Goal: Task Accomplishment & Management: Use online tool/utility

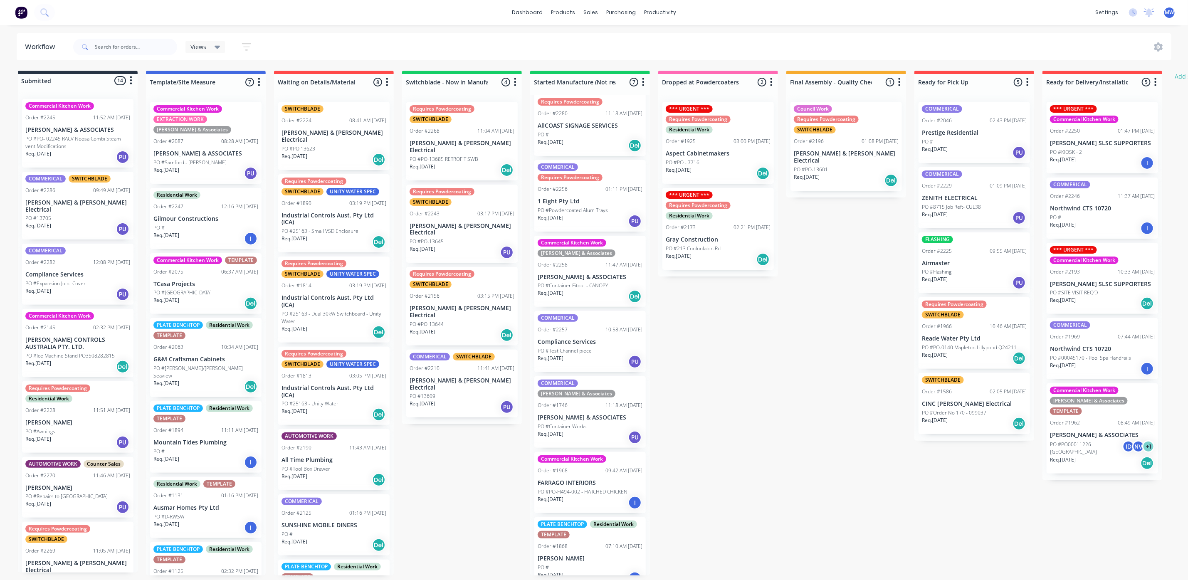
scroll to position [5, 0]
click at [1082, 456] on div "Req. 01/09/25 Del" at bounding box center [1102, 463] width 105 height 14
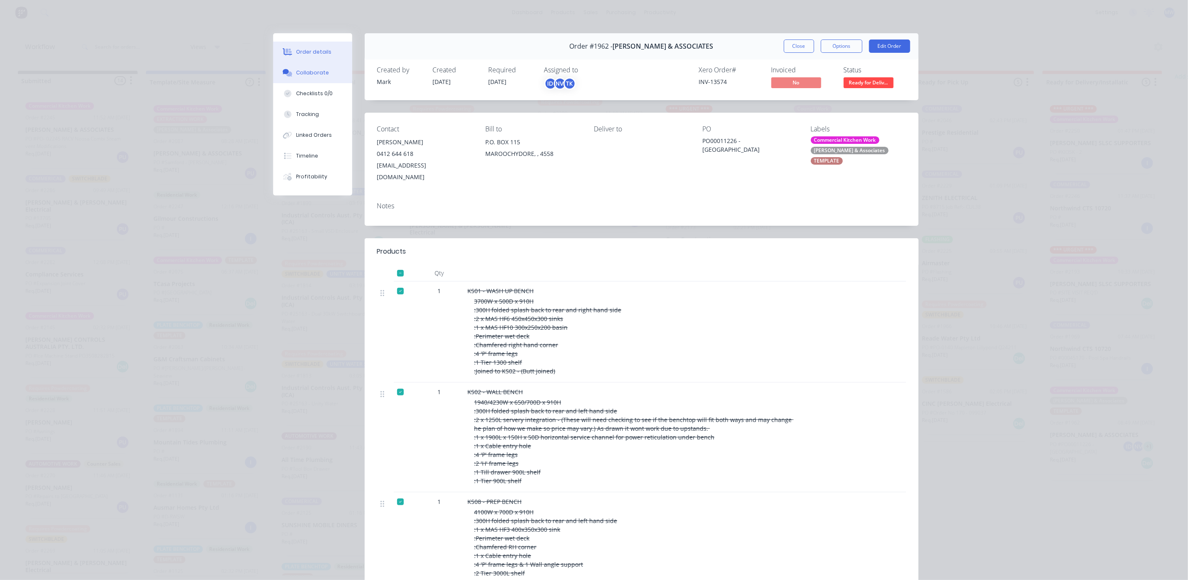
click at [305, 75] on div "Collaborate" at bounding box center [312, 72] width 33 height 7
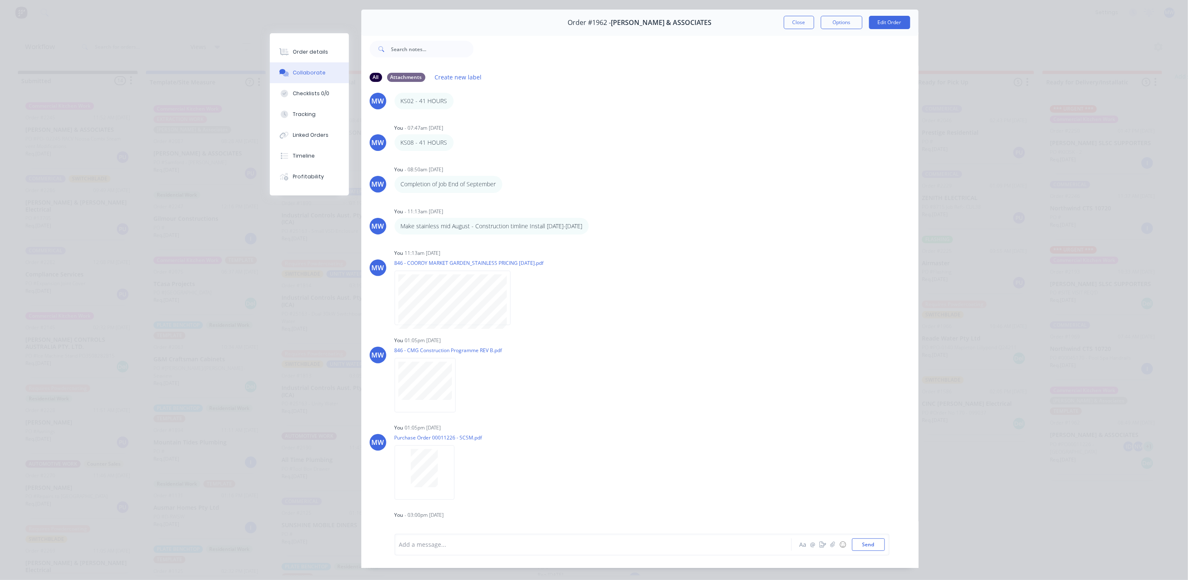
scroll to position [0, 0]
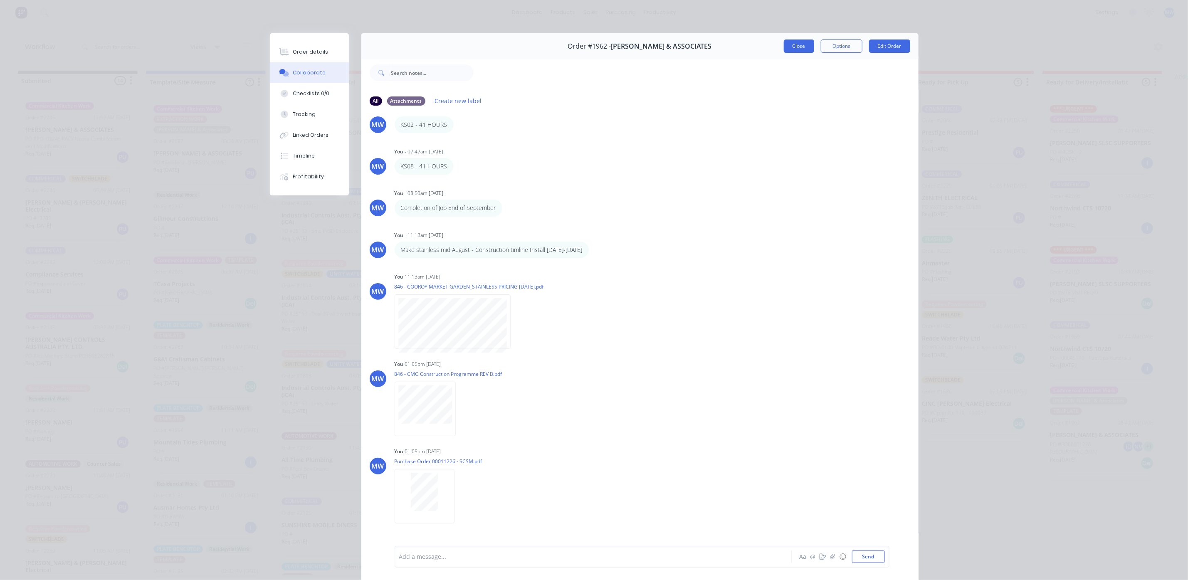
click at [790, 42] on button "Close" at bounding box center [799, 46] width 30 height 13
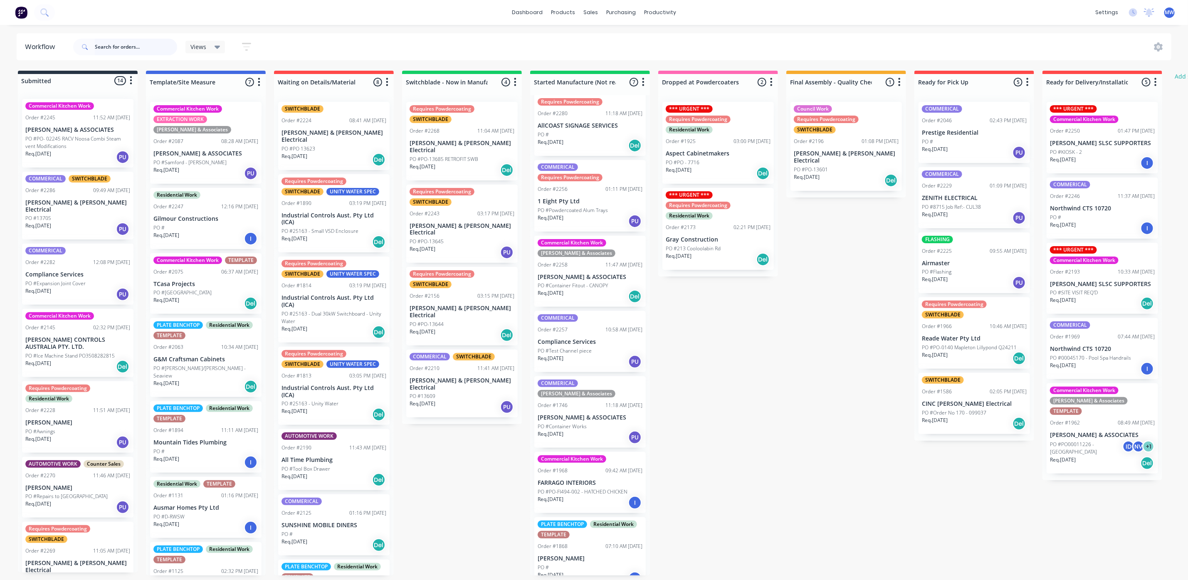
click at [95, 49] on input "text" at bounding box center [136, 47] width 82 height 17
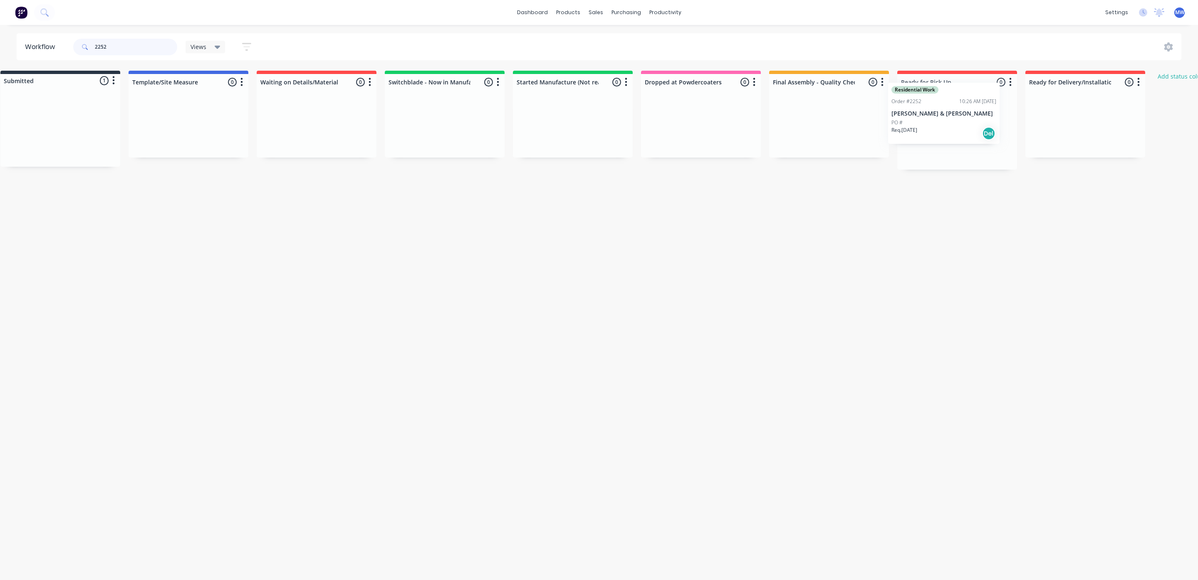
drag, startPoint x: 53, startPoint y: 148, endPoint x: 927, endPoint y: 131, distance: 874.5
click at [927, 131] on div "Submitted 1 Status colour #273444 hex #273444 Save Cancel Summaries Total order…" at bounding box center [669, 120] width 1387 height 99
type input "2252"
click at [945, 146] on div "Req. 01/09/25 Del" at bounding box center [956, 153] width 105 height 14
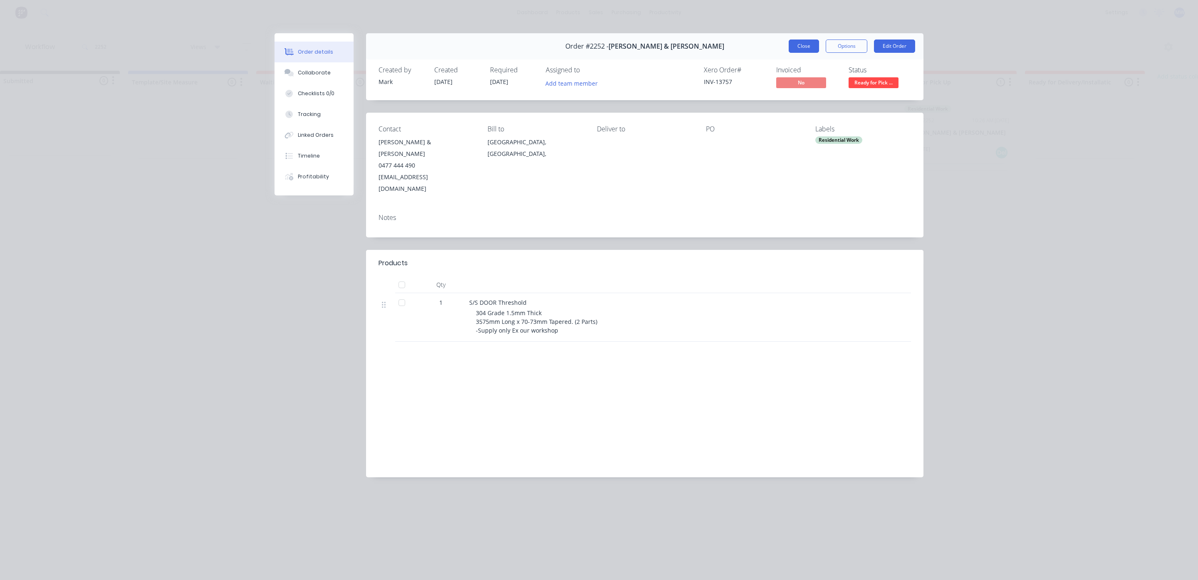
click at [807, 45] on button "Close" at bounding box center [804, 46] width 30 height 13
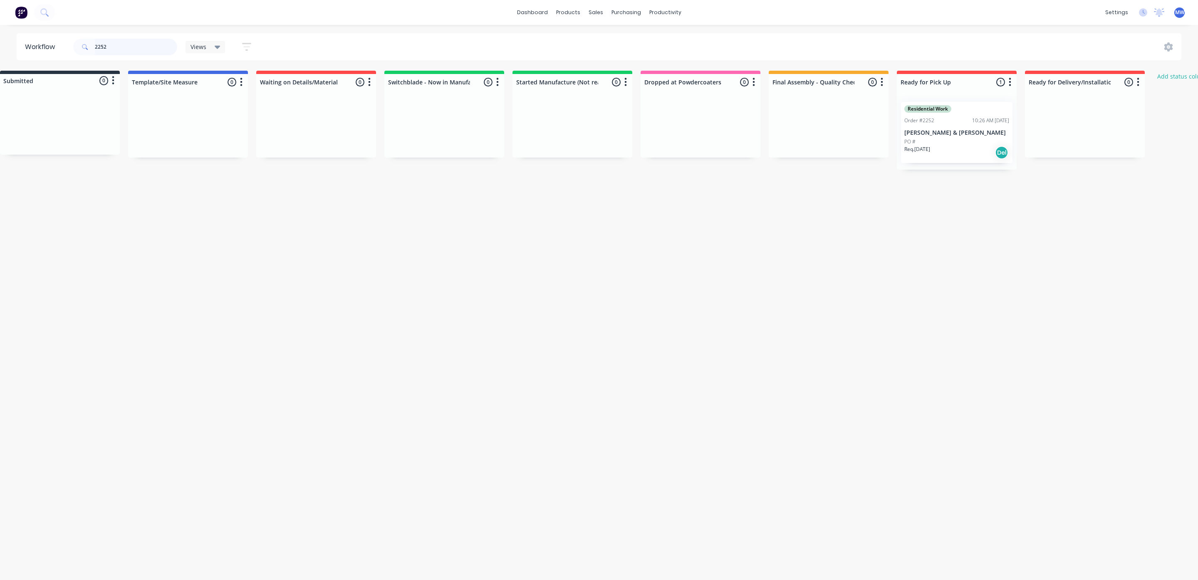
drag, startPoint x: 120, startPoint y: 52, endPoint x: 46, endPoint y: 47, distance: 74.2
click at [47, 46] on header "Workflow 2252 Views Save new view None (Default) edit SCSM - MAIN edit SUNCOAST…" at bounding box center [599, 46] width 1165 height 27
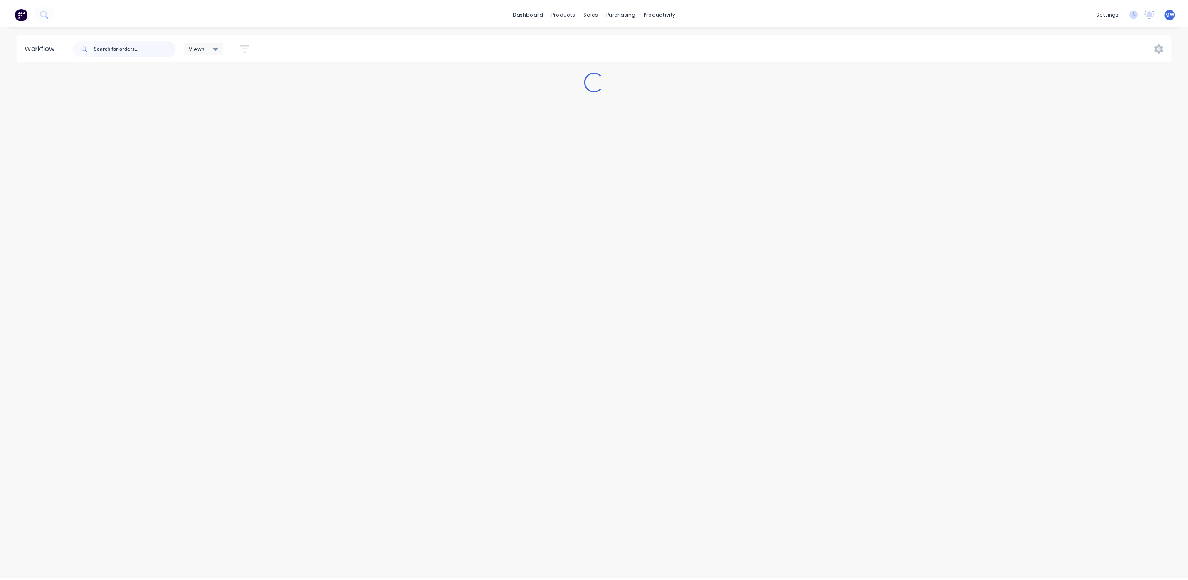
scroll to position [0, 0]
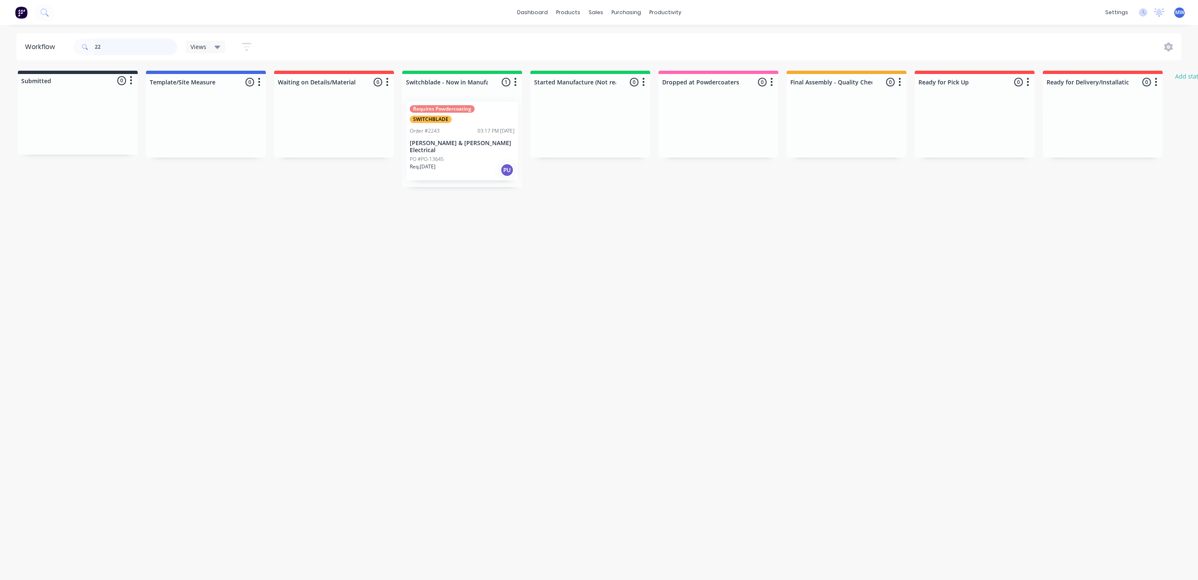
type input "2"
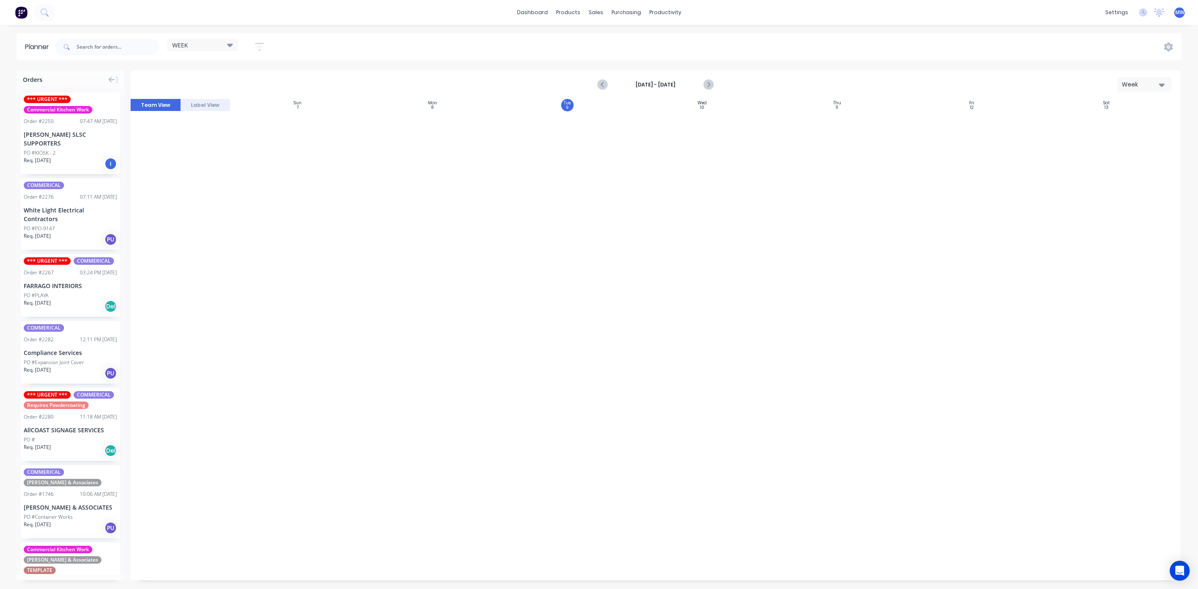
scroll to position [1285, 0]
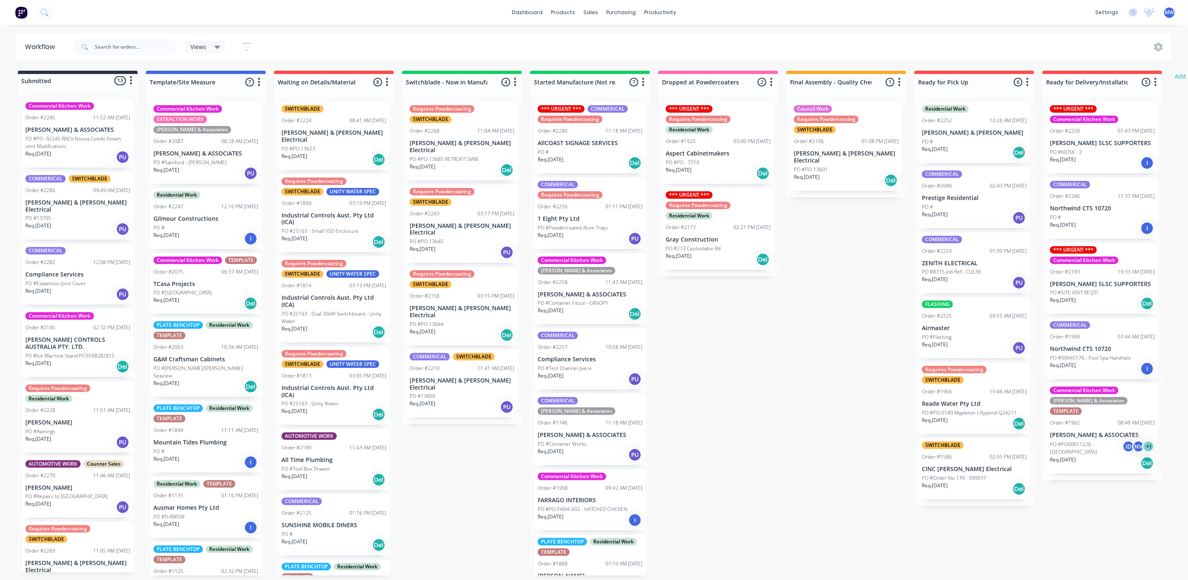
click at [963, 484] on div "Req. 27/03/25 Del" at bounding box center [974, 489] width 105 height 14
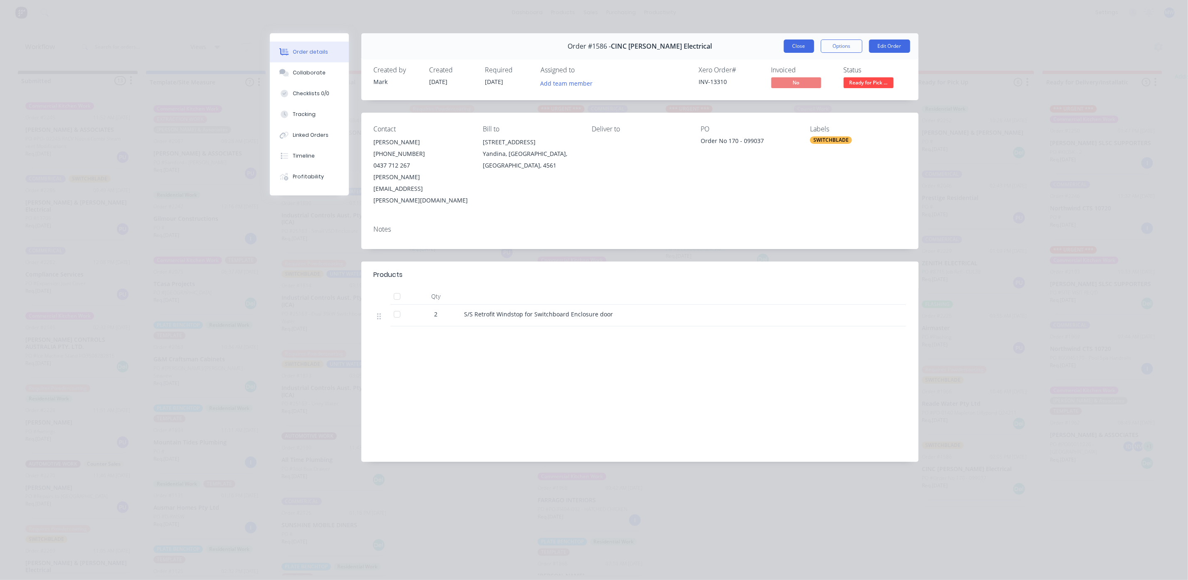
click at [804, 47] on button "Close" at bounding box center [799, 46] width 30 height 13
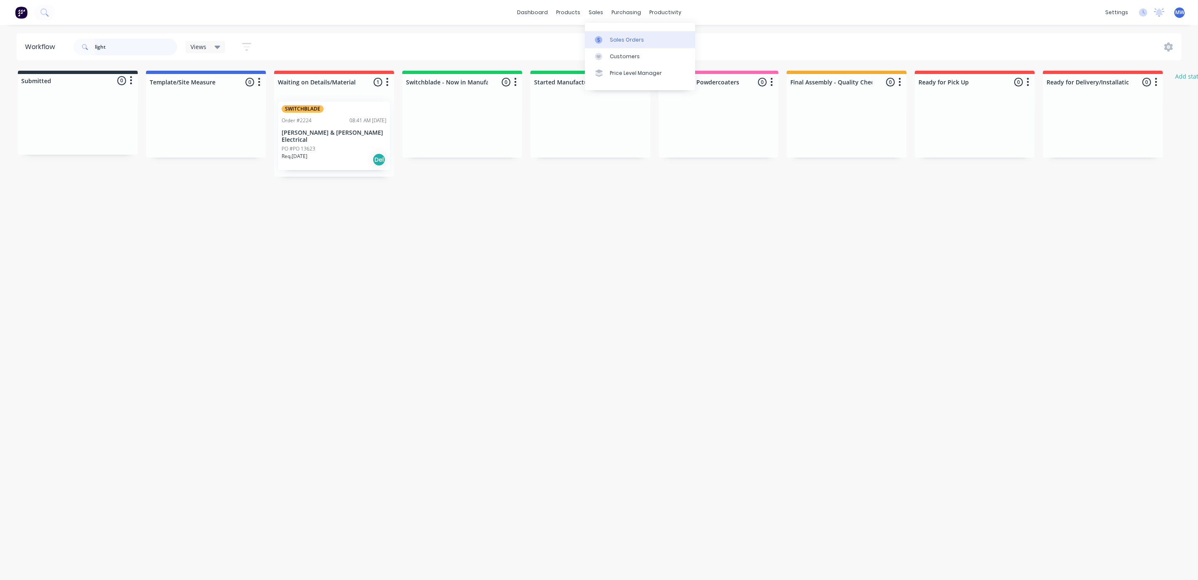
type input "light"
click at [604, 40] on div at bounding box center [601, 39] width 12 height 7
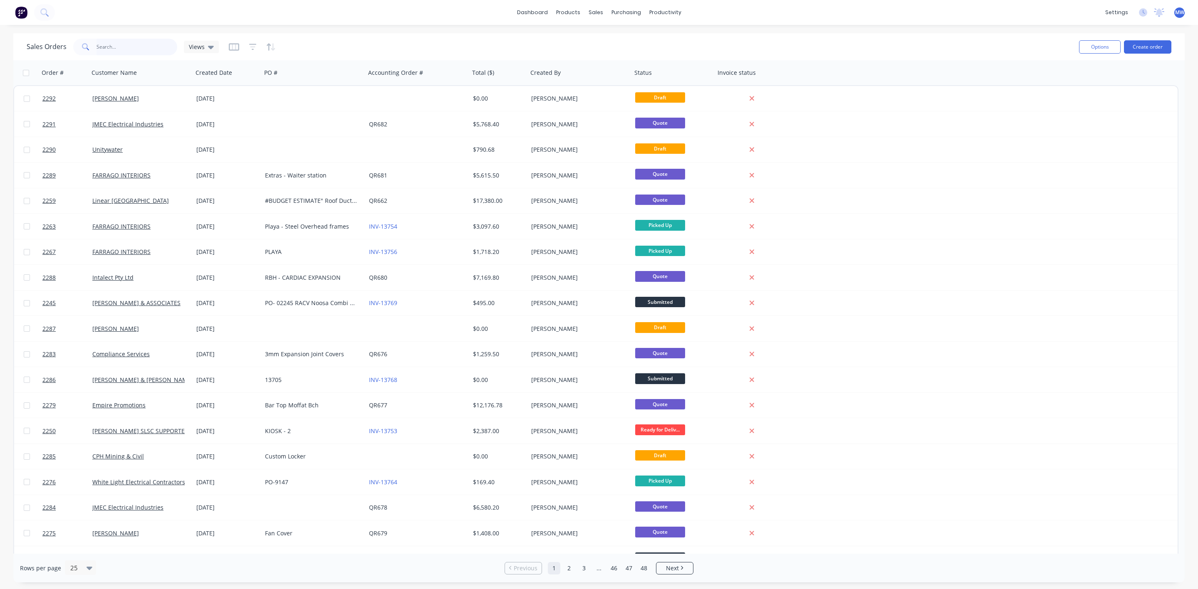
click at [129, 47] on input "text" at bounding box center [137, 47] width 81 height 17
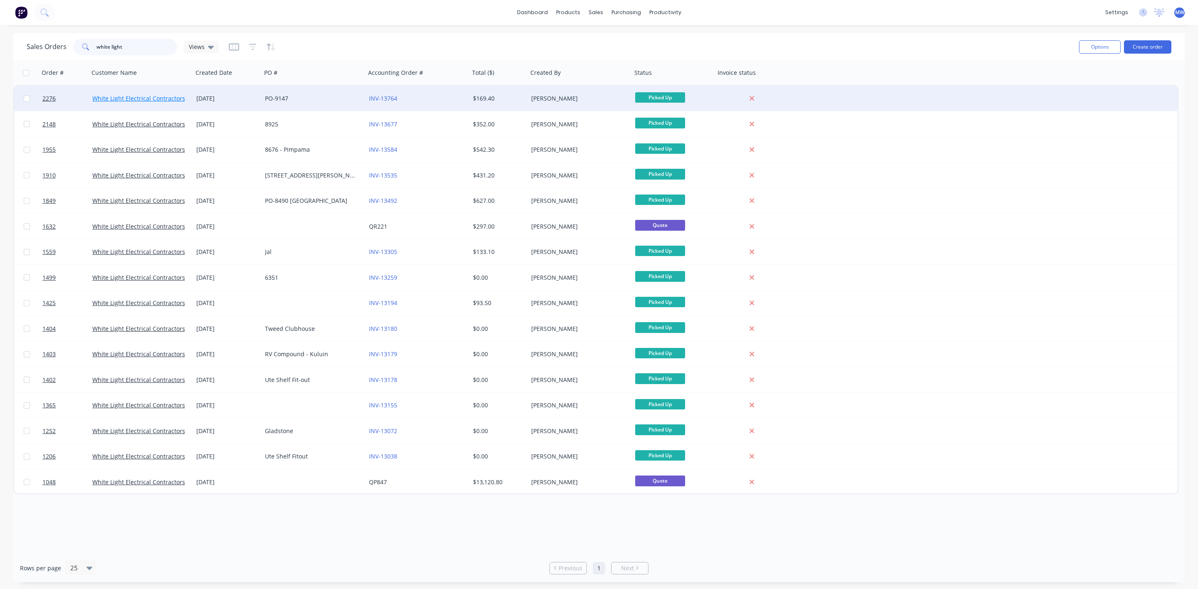
type input "white light"
click at [123, 97] on link "White Light Electrical Contractors" at bounding box center [138, 98] width 93 height 8
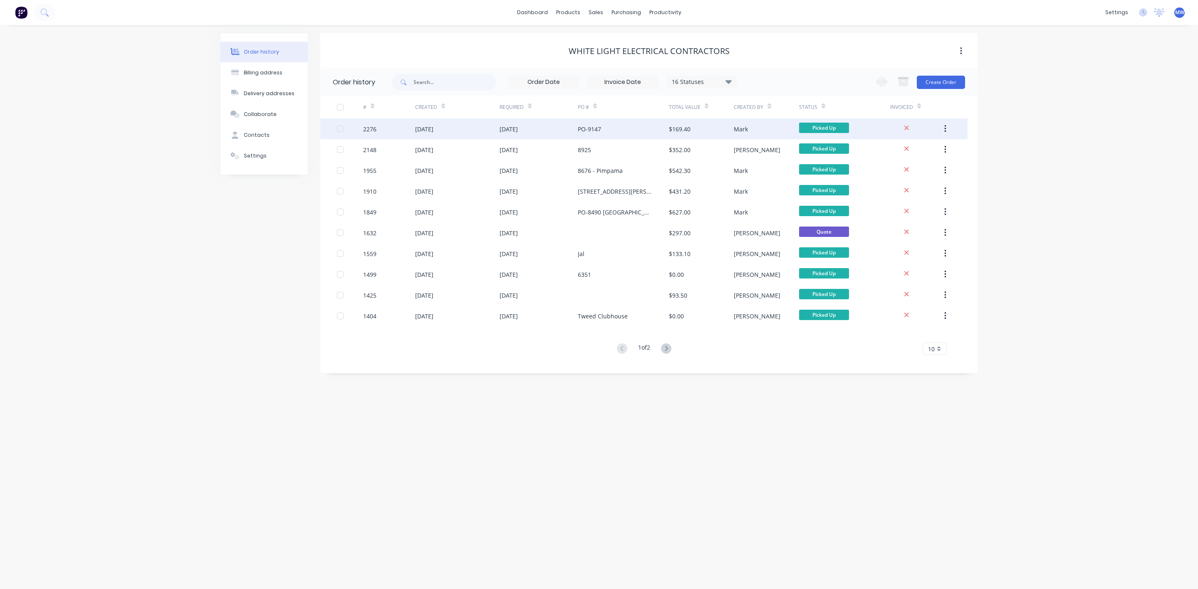
click at [458, 125] on div "04 Sep 2025" at bounding box center [457, 129] width 84 height 21
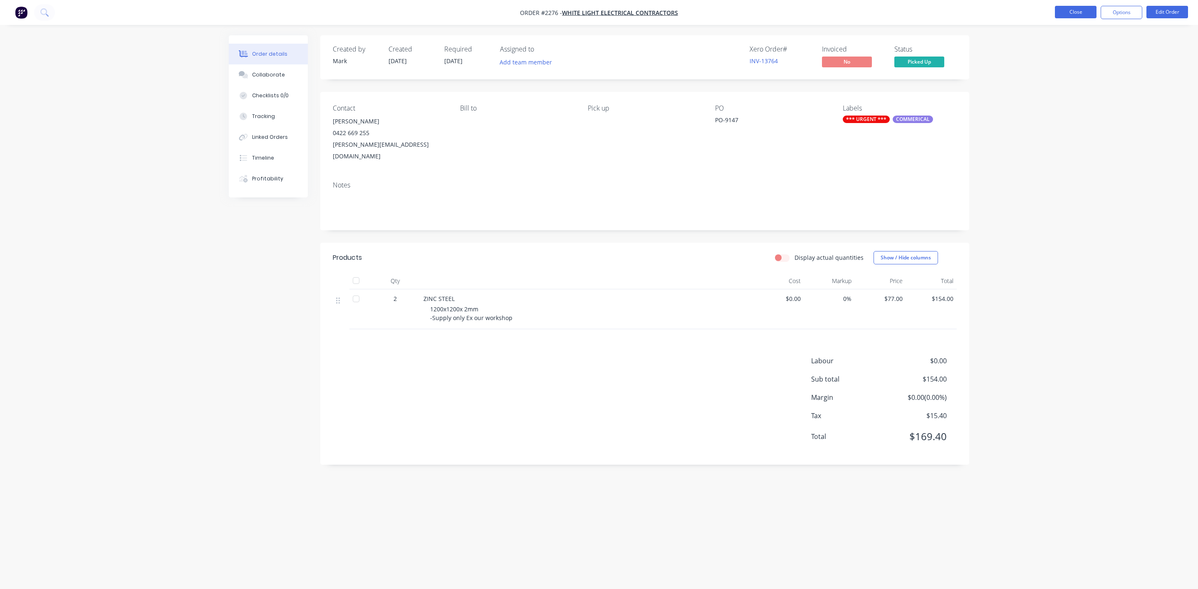
click at [1058, 8] on button "Close" at bounding box center [1076, 12] width 42 height 12
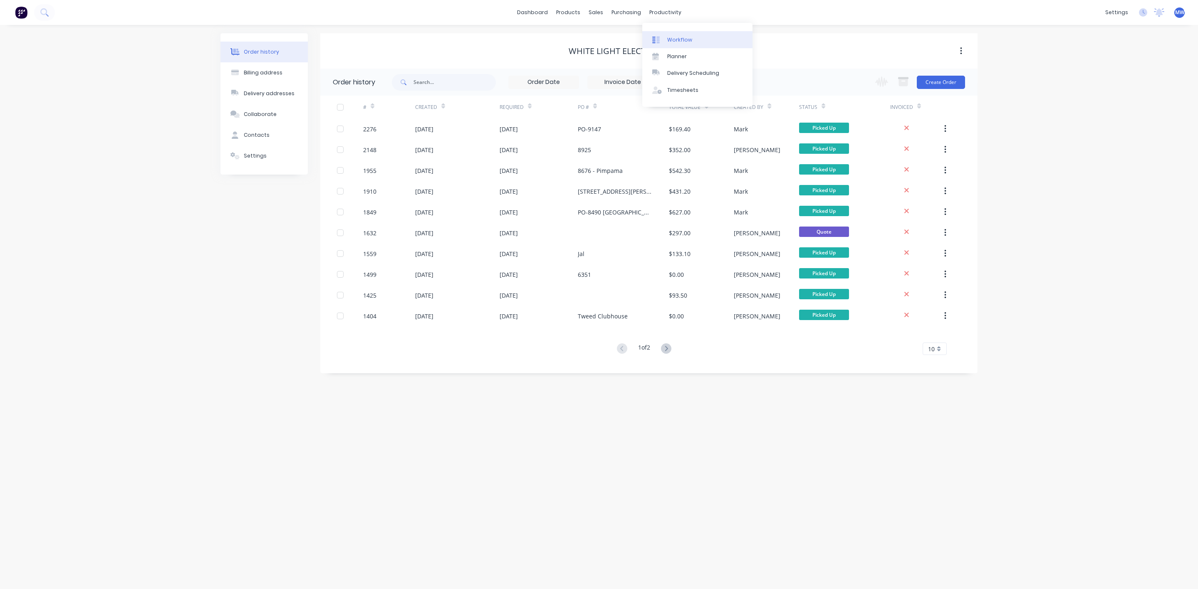
click at [678, 35] on link "Workflow" at bounding box center [697, 39] width 110 height 17
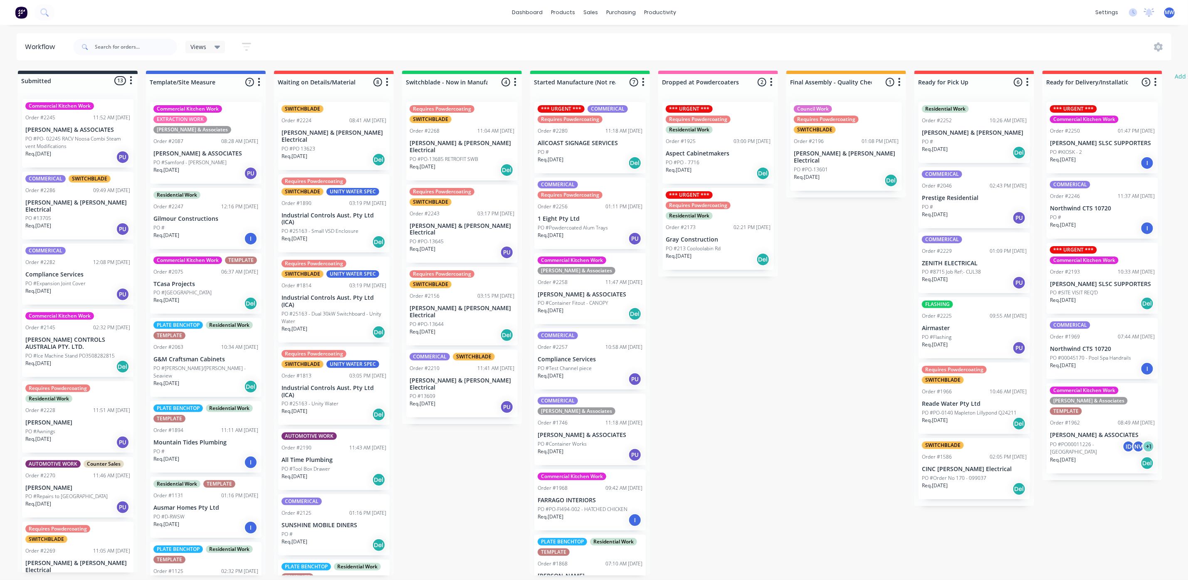
click at [968, 206] on div "PO #" at bounding box center [974, 206] width 105 height 7
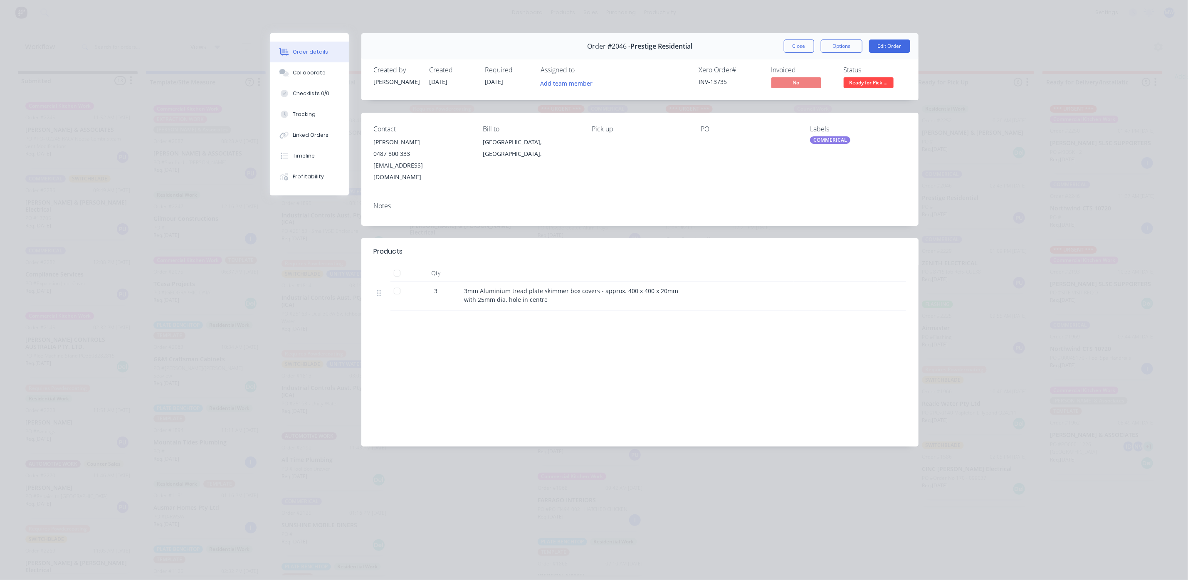
click at [796, 44] on button "Close" at bounding box center [799, 46] width 30 height 13
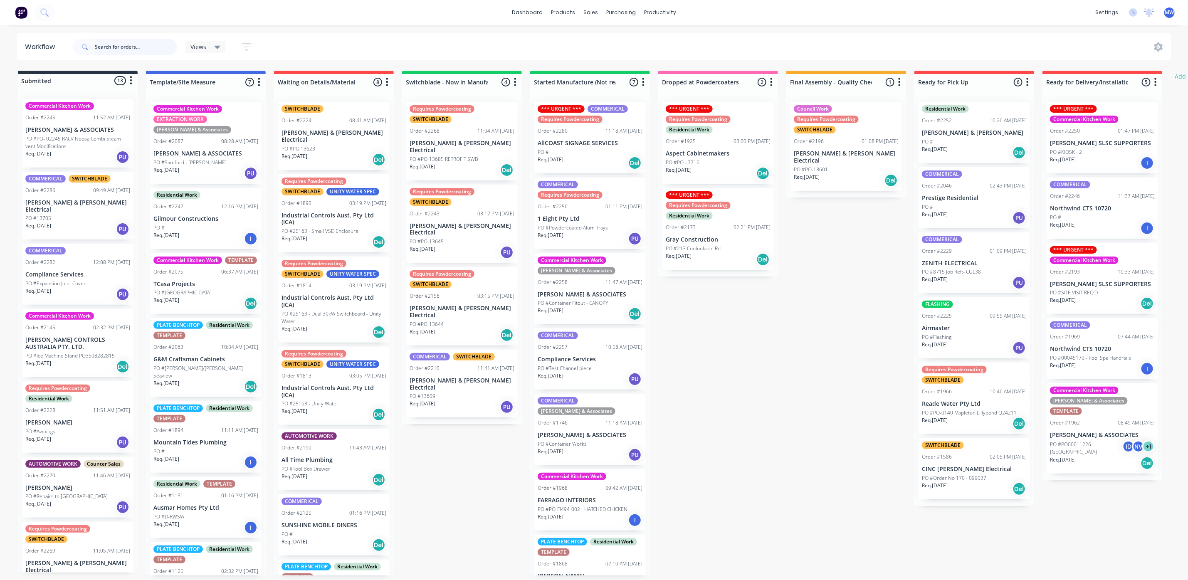
click at [127, 46] on input "text" at bounding box center [136, 47] width 82 height 17
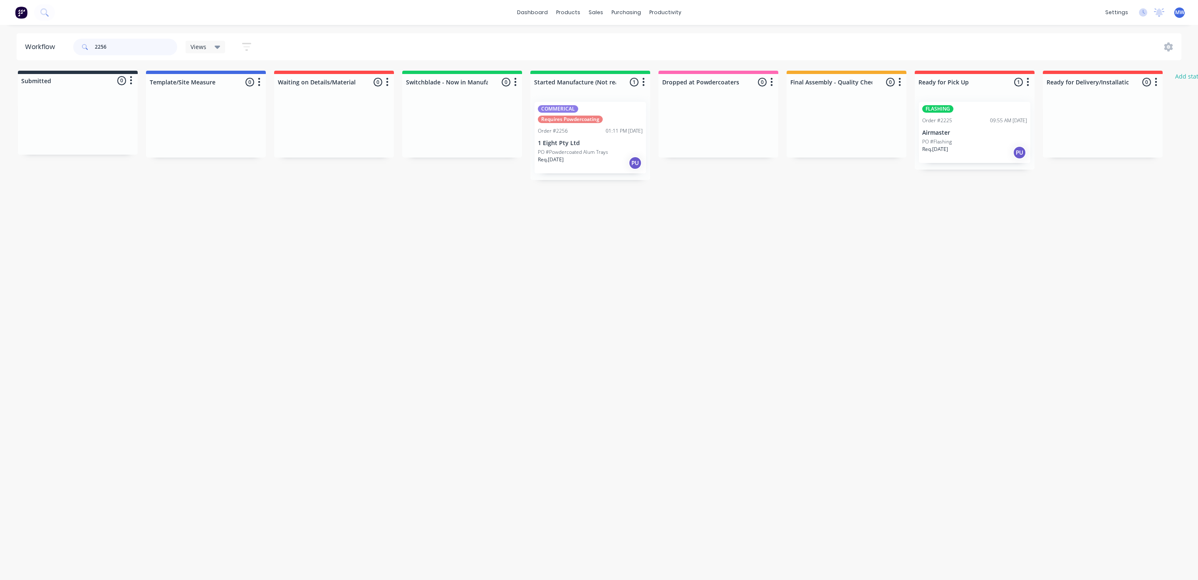
type input "2256"
click at [579, 158] on div "Req. 01/10/25 PU" at bounding box center [590, 163] width 105 height 14
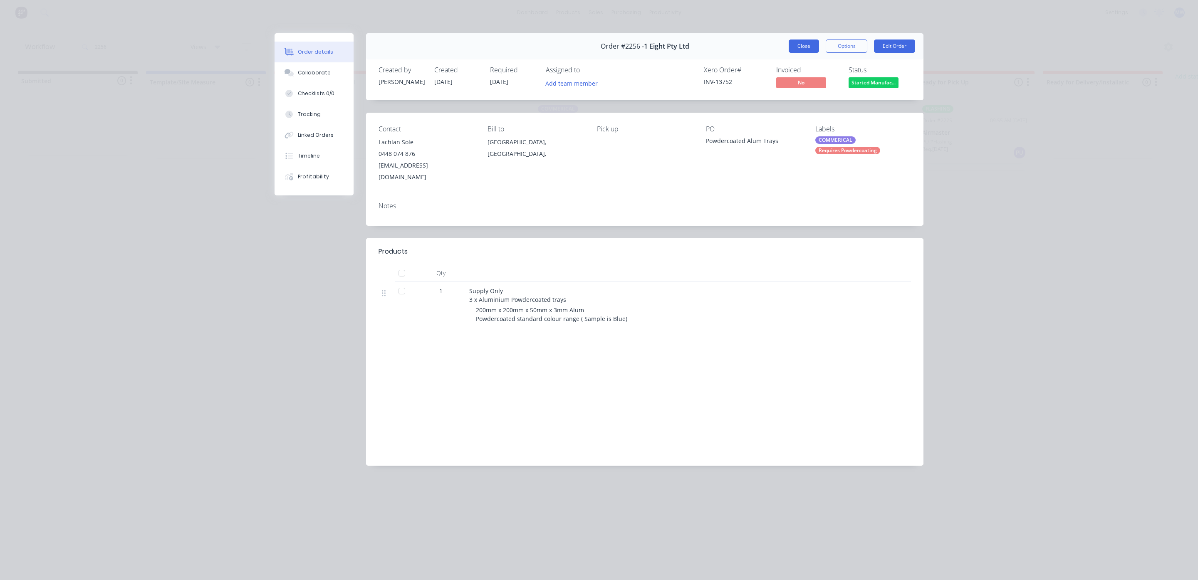
click at [799, 50] on button "Close" at bounding box center [804, 46] width 30 height 13
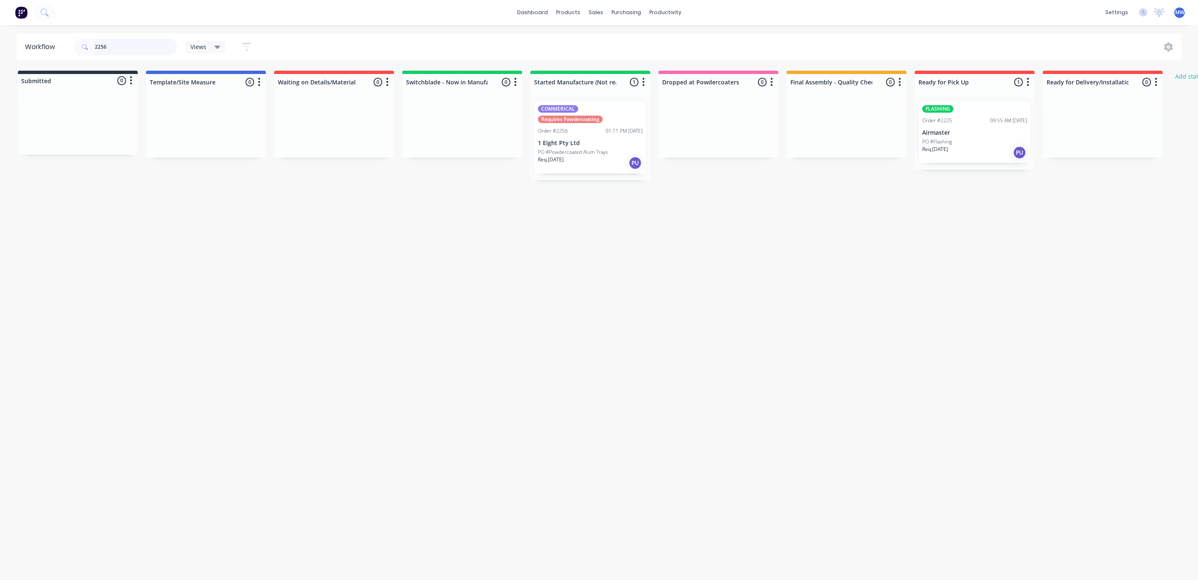
drag, startPoint x: 85, startPoint y: 51, endPoint x: 46, endPoint y: 52, distance: 39.1
click at [46, 52] on header "Workflow 2256 Views Save new view None (Default) edit SCSM - MAIN edit SUNCOAST…" at bounding box center [599, 46] width 1165 height 27
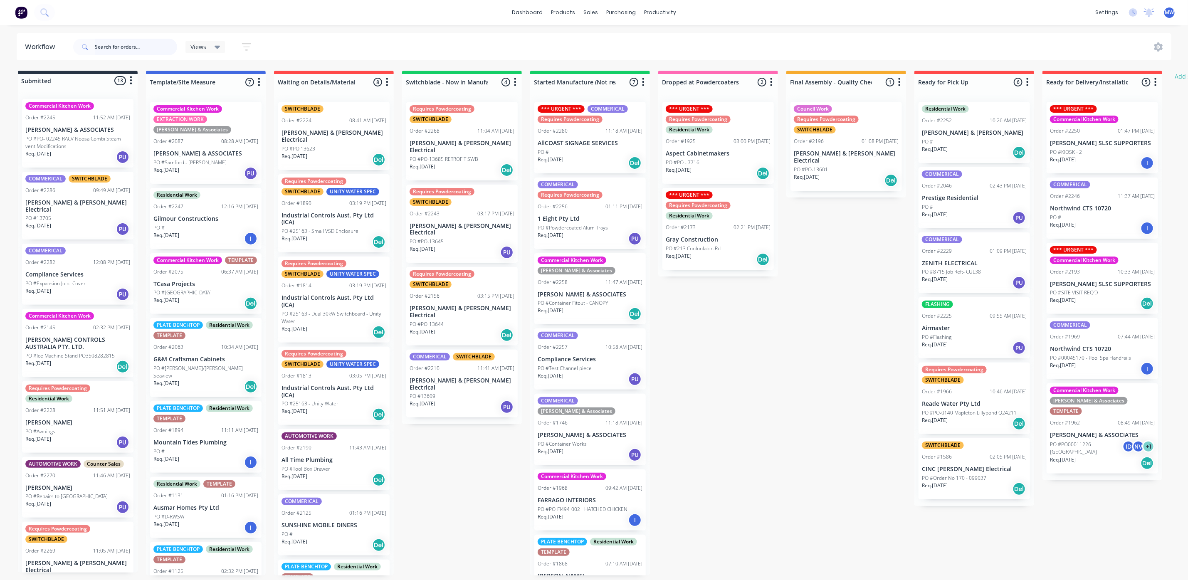
scroll to position [5, 0]
click at [950, 139] on div "PO #" at bounding box center [974, 141] width 105 height 7
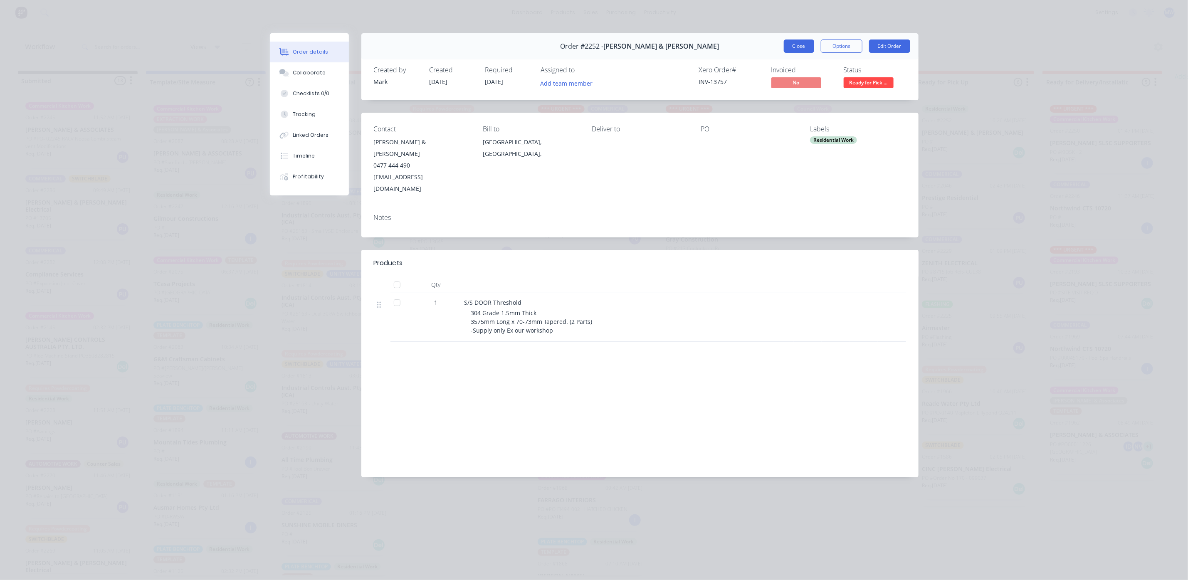
click at [799, 51] on button "Close" at bounding box center [799, 46] width 30 height 13
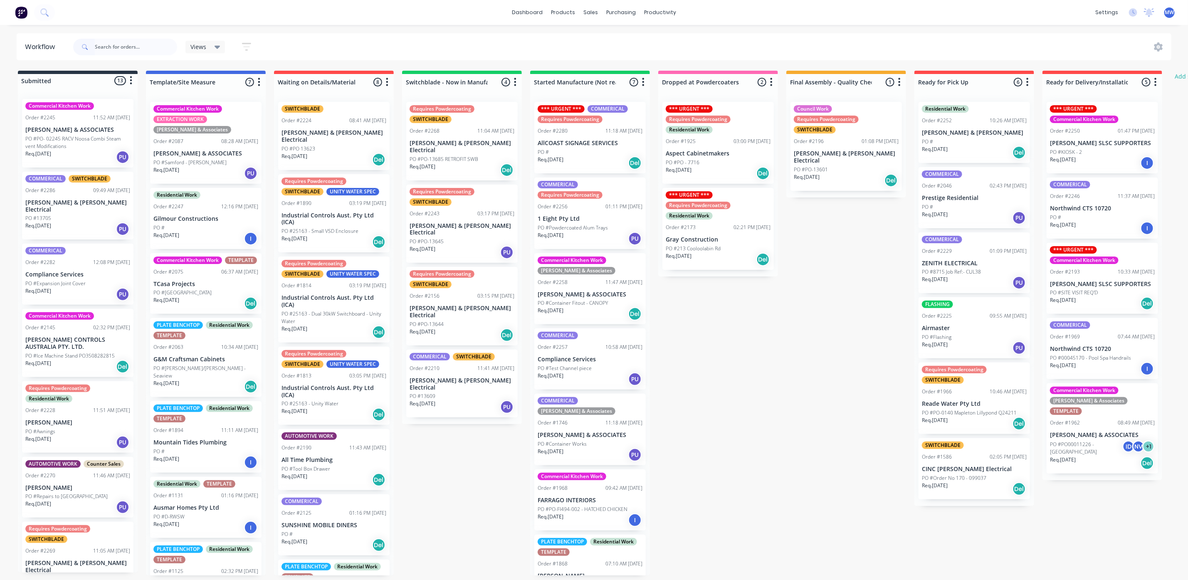
click at [592, 441] on div "PO #Container Works" at bounding box center [590, 444] width 105 height 7
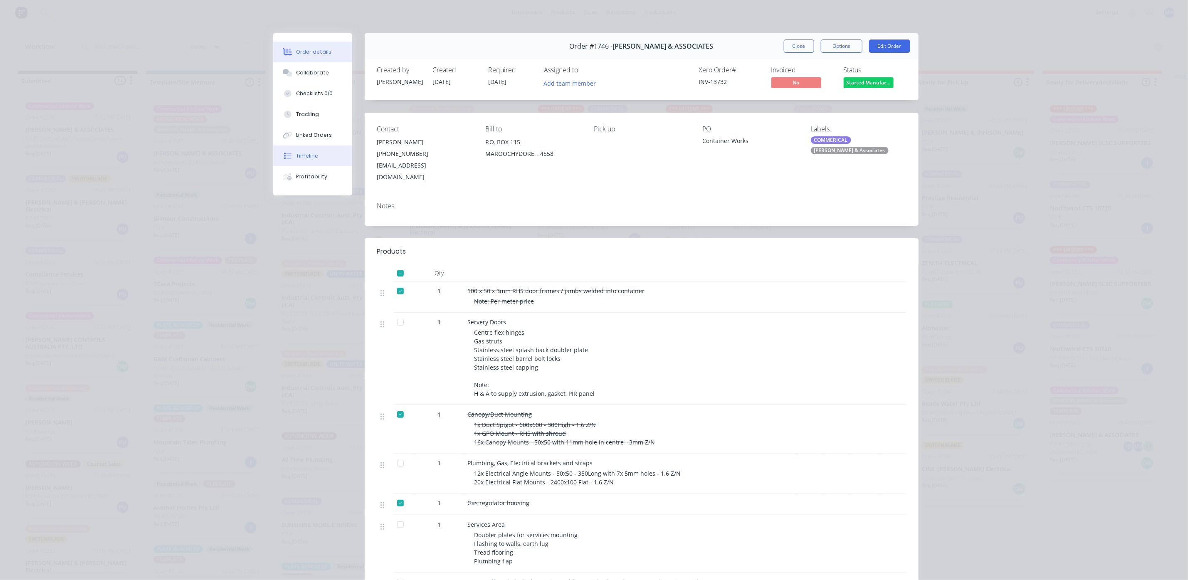
click at [307, 158] on div "Timeline" at bounding box center [307, 155] width 22 height 7
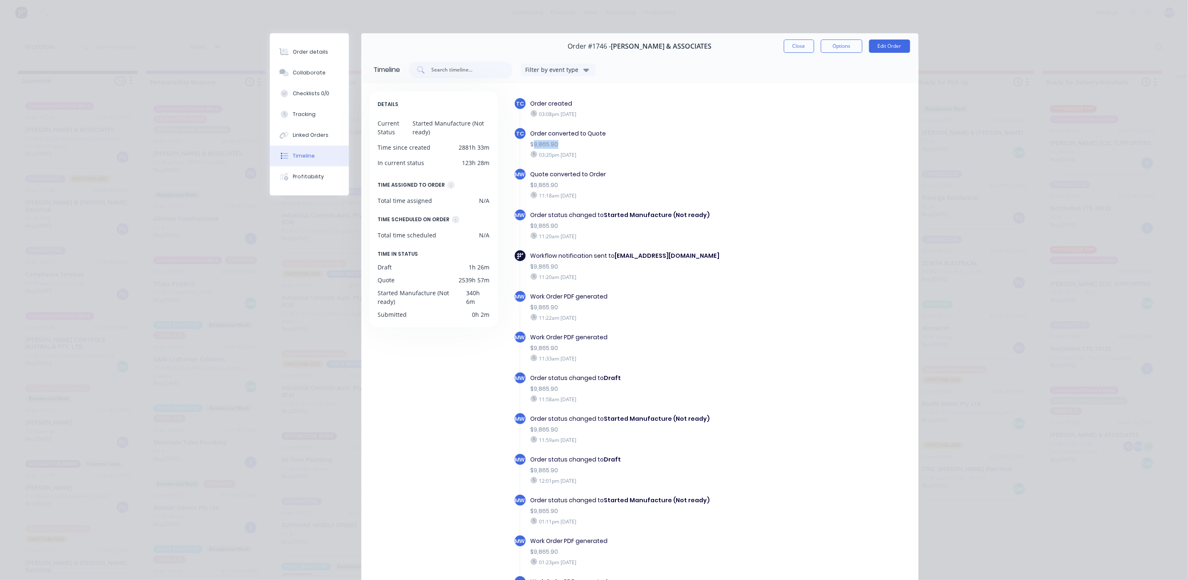
drag, startPoint x: 531, startPoint y: 144, endPoint x: 569, endPoint y: 158, distance: 40.9
click at [572, 141] on div "$9,865.90" at bounding box center [653, 144] width 245 height 9
click at [795, 44] on button "Close" at bounding box center [799, 46] width 30 height 13
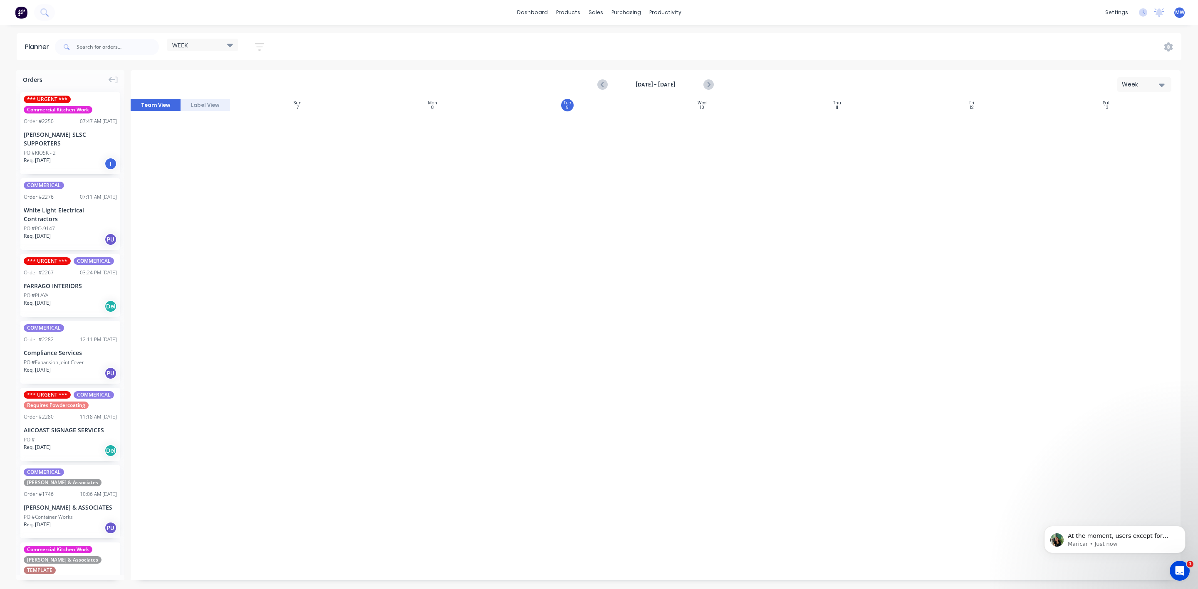
scroll to position [1285, 0]
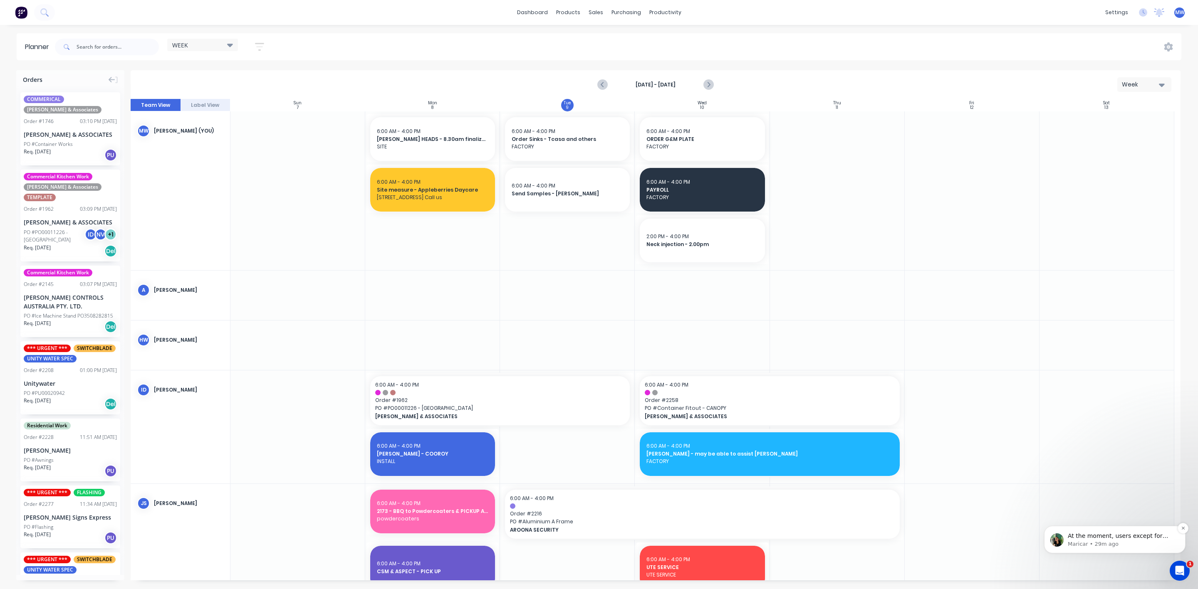
click at [1119, 536] on p "At the moment, users except for Admin, Power User, Standard User, and Standard …" at bounding box center [1121, 536] width 107 height 8
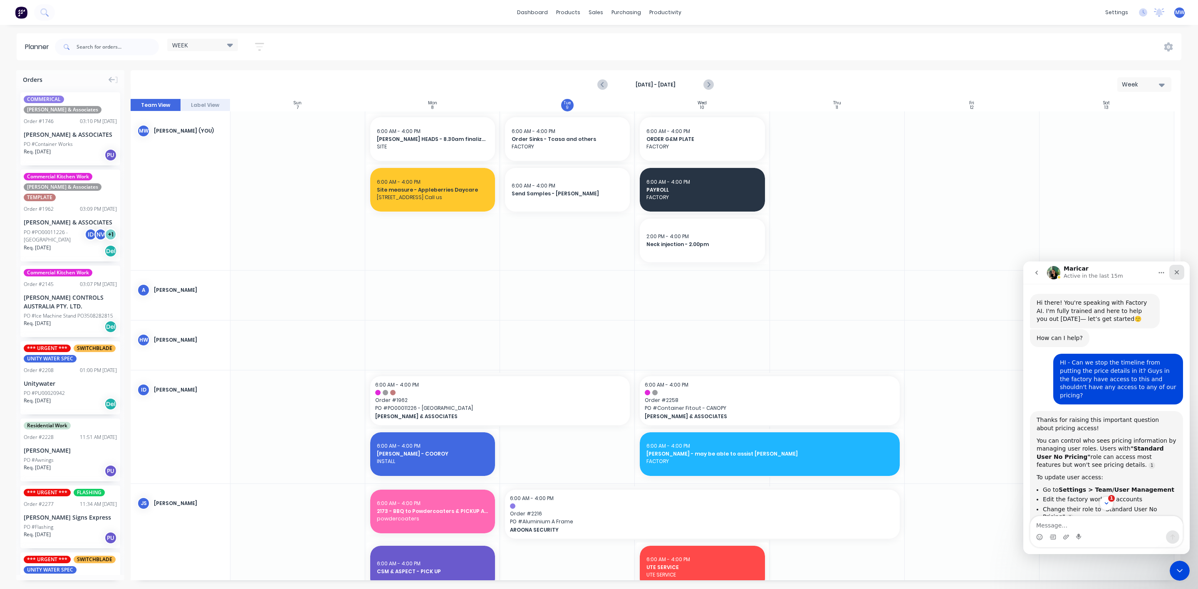
click at [1180, 274] on icon "Close" at bounding box center [1176, 272] width 7 height 7
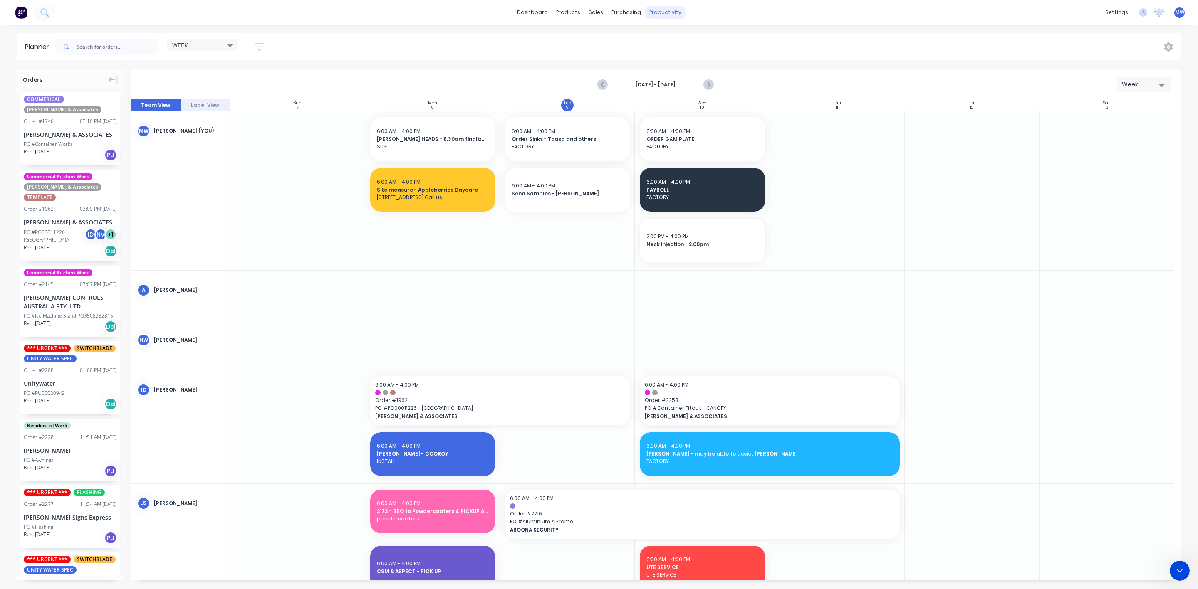
click at [668, 13] on div "productivity" at bounding box center [665, 12] width 40 height 12
click at [648, 9] on div "productivity" at bounding box center [665, 12] width 40 height 12
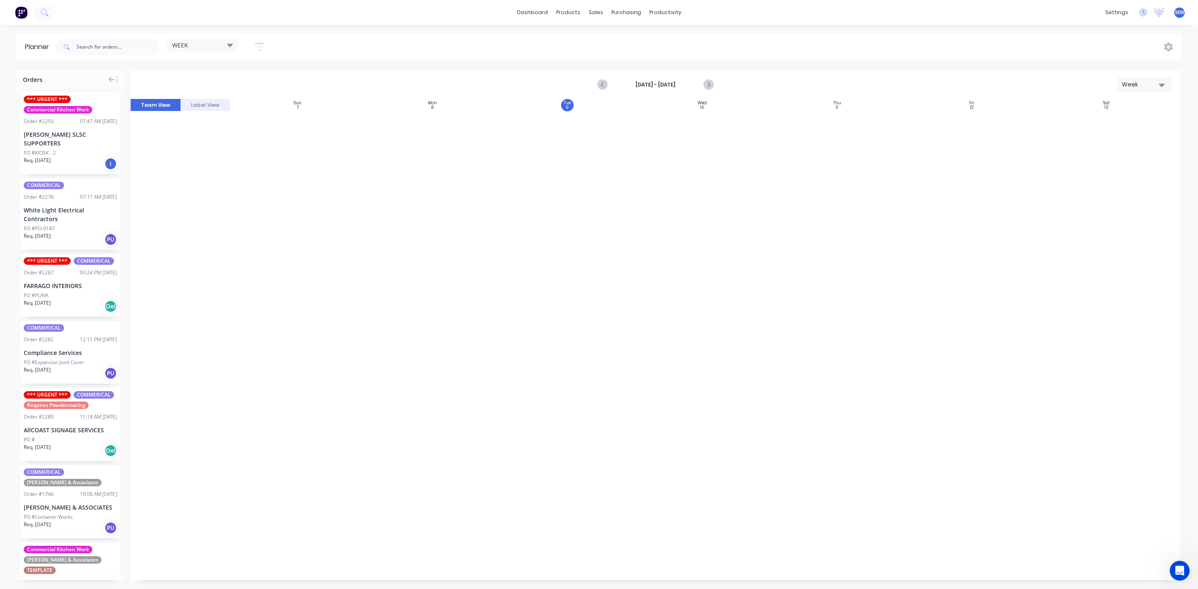
scroll to position [1285, 0]
